Goal: Task Accomplishment & Management: Manage account settings

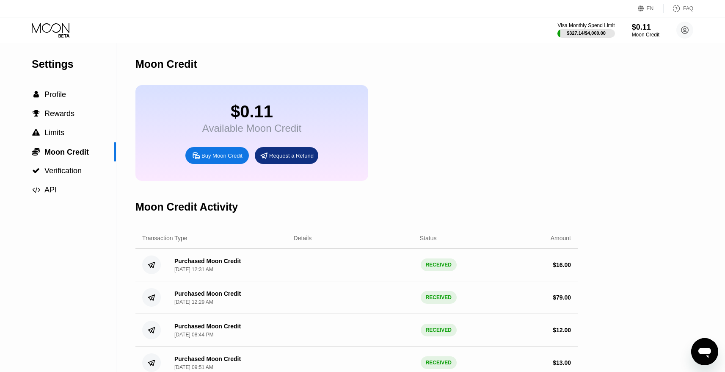
click at [244, 261] on div "Purchased Moon Credit [DATE] 12:31 AM" at bounding box center [228, 264] width 120 height 15
click at [232, 263] on div "Purchased Moon Credit" at bounding box center [207, 260] width 66 height 7
drag, startPoint x: 232, startPoint y: 263, endPoint x: 108, endPoint y: 152, distance: 166.1
click at [231, 263] on div "Purchased Moon Credit" at bounding box center [207, 260] width 66 height 7
click at [70, 64] on div "Settings" at bounding box center [74, 64] width 84 height 12
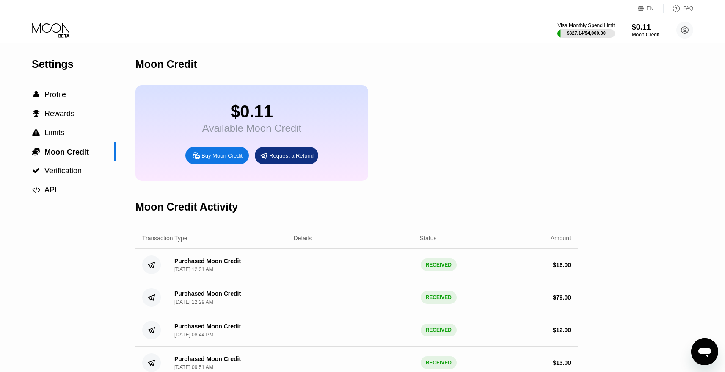
click at [54, 13] on div "EN Language Select an item Save FAQ" at bounding box center [362, 8] width 725 height 17
click at [49, 22] on div "Visa Monthly Spend Limit $327.14 / $4,000.00 $0.11 Moon Credit [PERSON_NAME] [E…" at bounding box center [362, 29] width 725 height 25
click at [603, 28] on div "$327.14 / $4,000.00" at bounding box center [586, 32] width 58 height 9
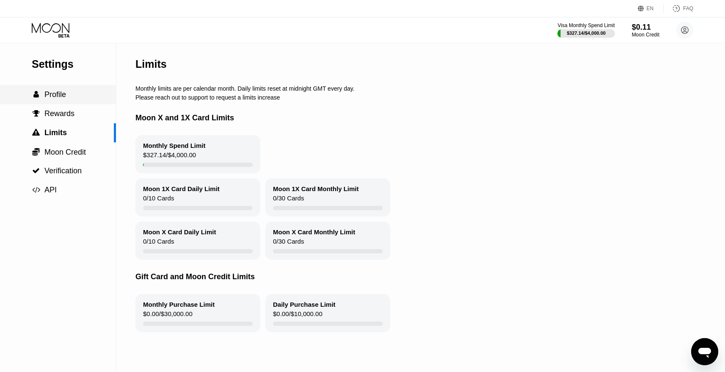
click at [47, 97] on span "Profile" at bounding box center [55, 94] width 22 height 8
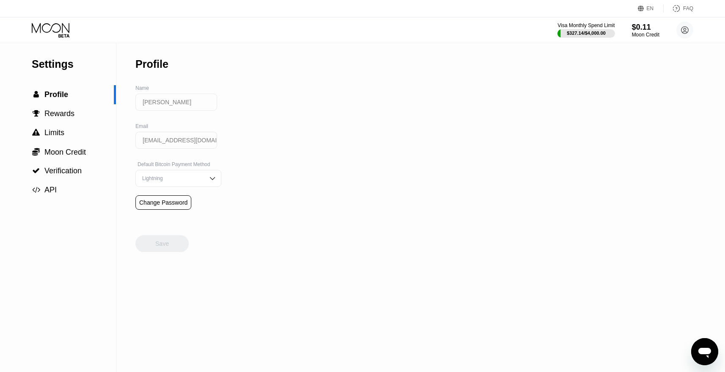
click at [55, 36] on icon at bounding box center [51, 30] width 39 height 15
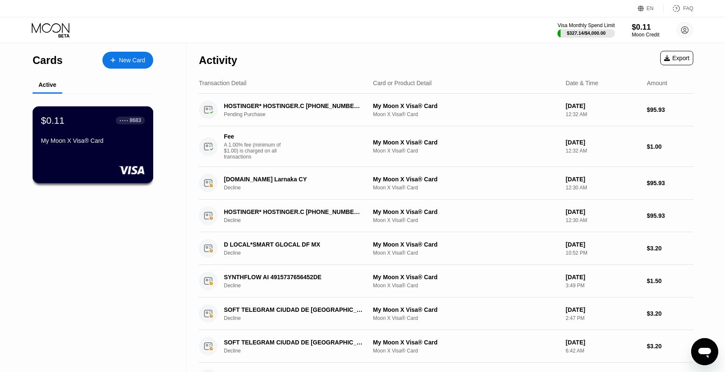
click at [102, 117] on div "$0.11 ● ● ● ● 8683" at bounding box center [93, 120] width 104 height 11
